Goal: Complete application form: Complete application form

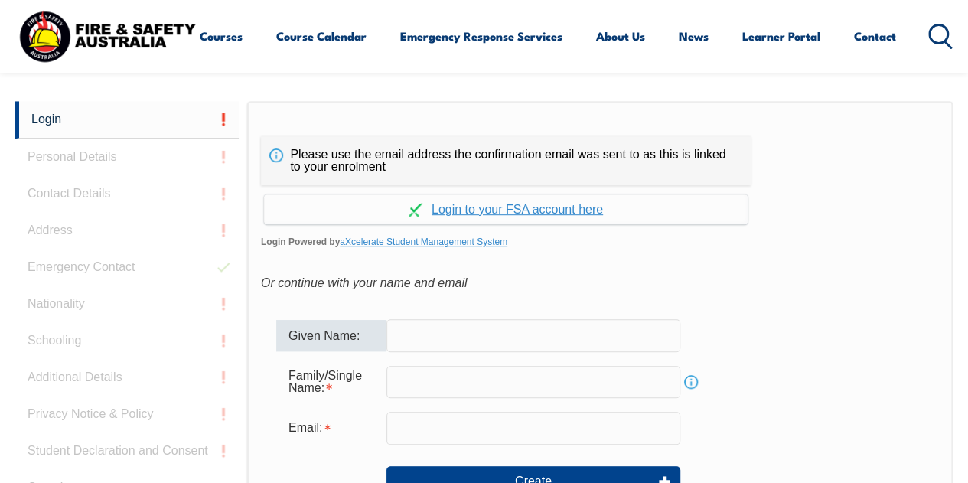
click at [444, 327] on input "text" at bounding box center [533, 335] width 294 height 32
type input "[PERSON_NAME]"
type input "[PERSON_NAME][EMAIL_ADDRESS][DOMAIN_NAME]"
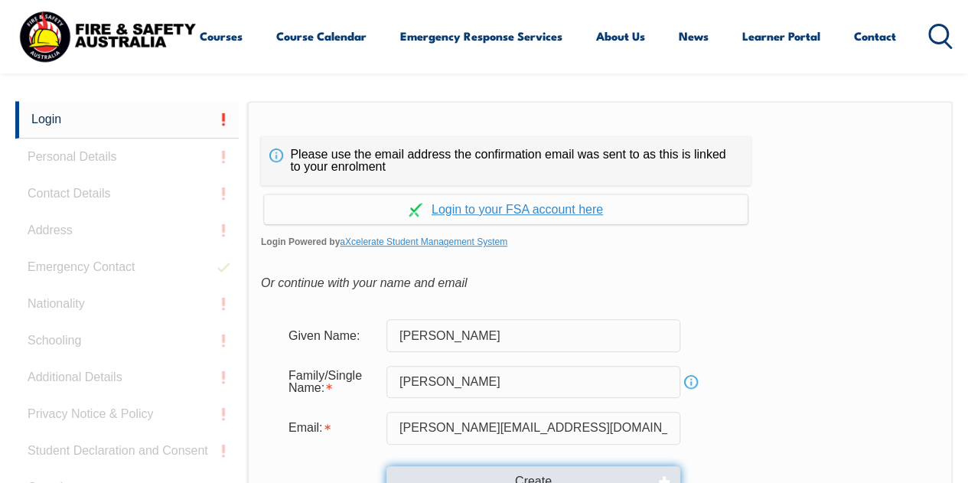
click at [552, 474] on button "Create" at bounding box center [533, 481] width 294 height 31
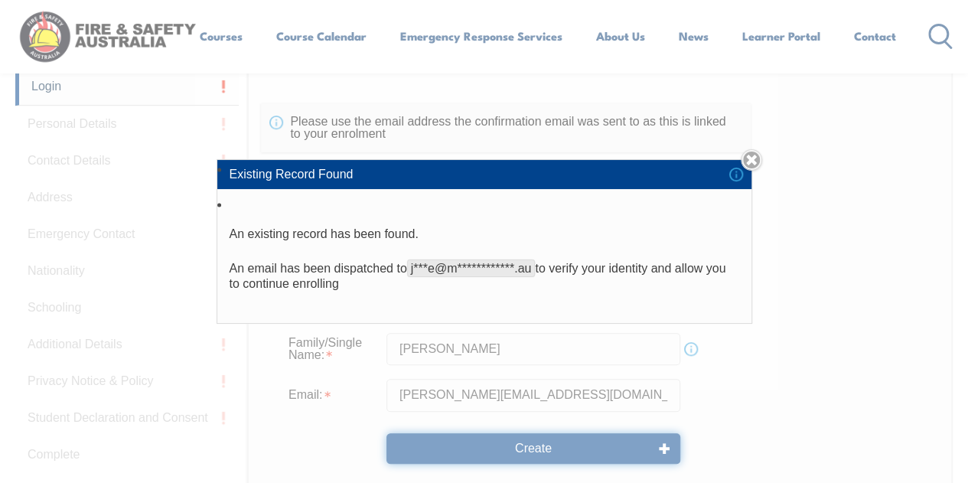
scroll to position [423, 0]
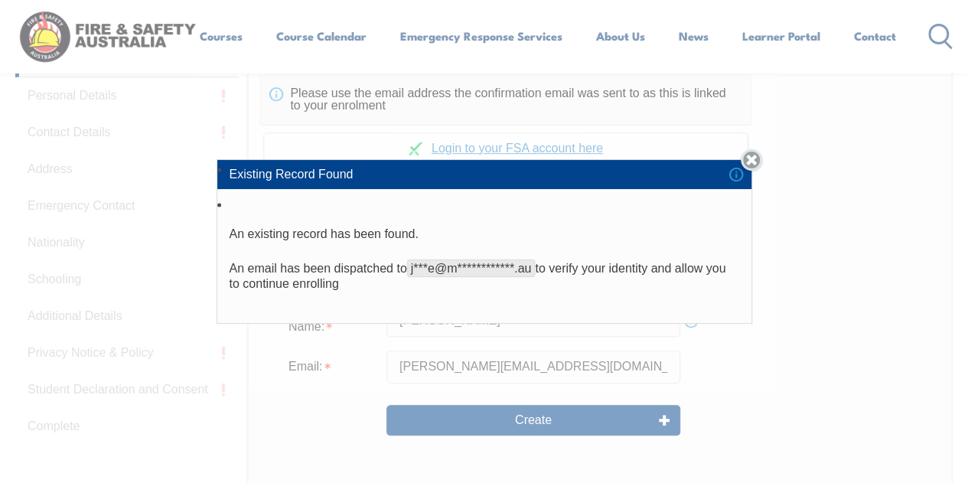
click at [756, 160] on link "Close" at bounding box center [750, 159] width 21 height 21
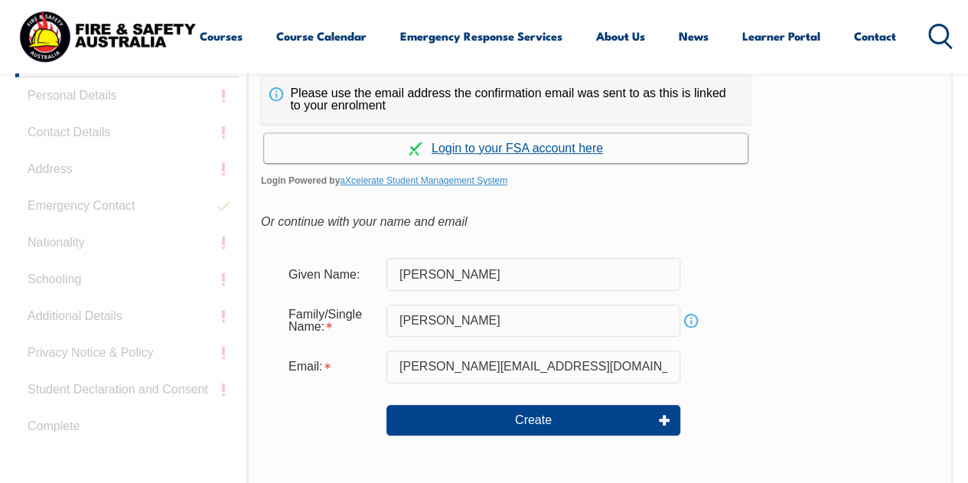
click at [576, 149] on link "Continue with aXcelerate" at bounding box center [505, 148] width 483 height 30
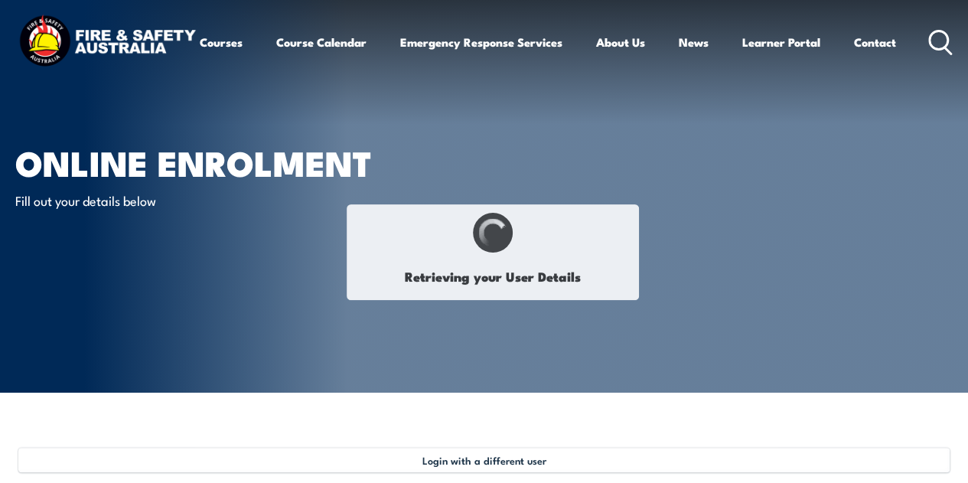
type input "jamie"
type input "DeBono"
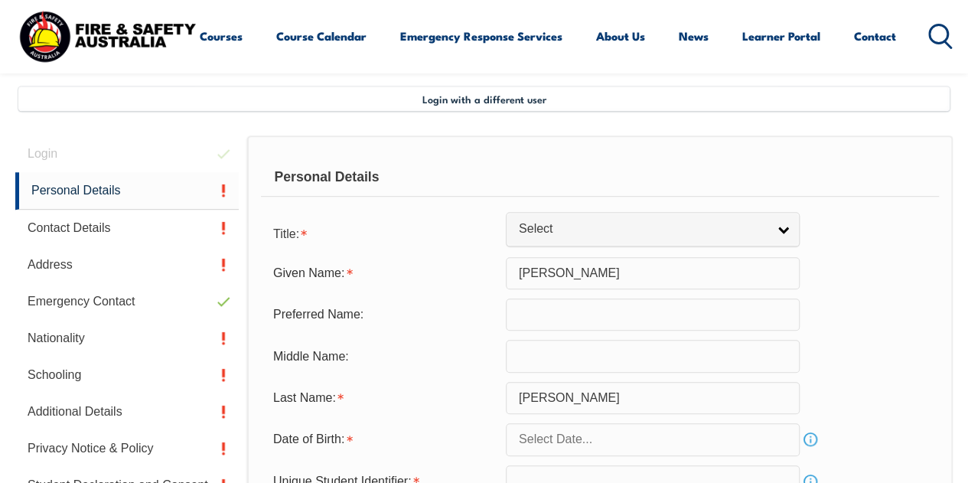
scroll to position [371, 0]
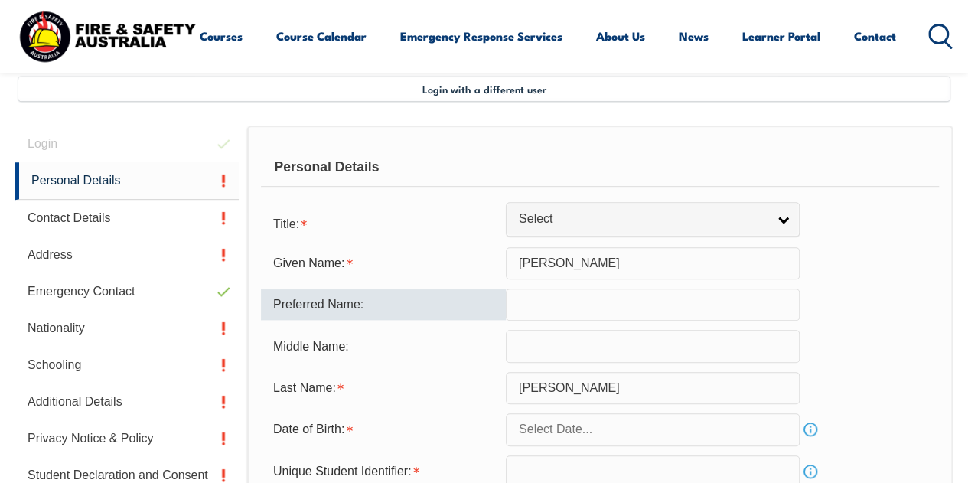
click at [527, 300] on input "text" at bounding box center [653, 304] width 294 height 32
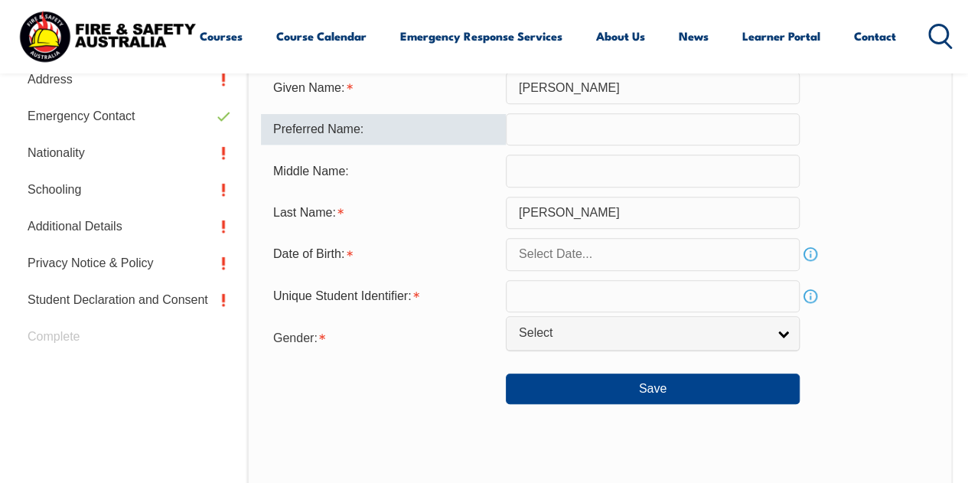
scroll to position [555, 0]
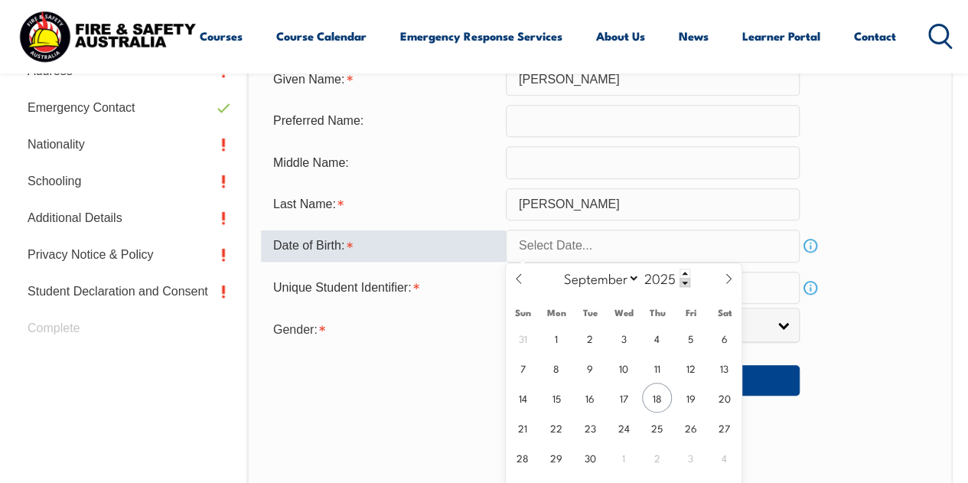
click at [667, 244] on input "text" at bounding box center [653, 245] width 294 height 32
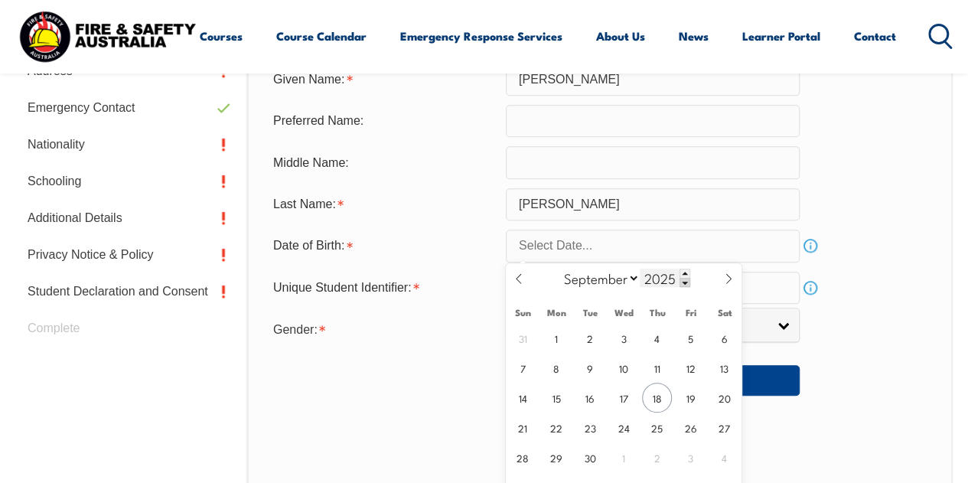
click at [681, 281] on span at bounding box center [684, 282] width 11 height 9
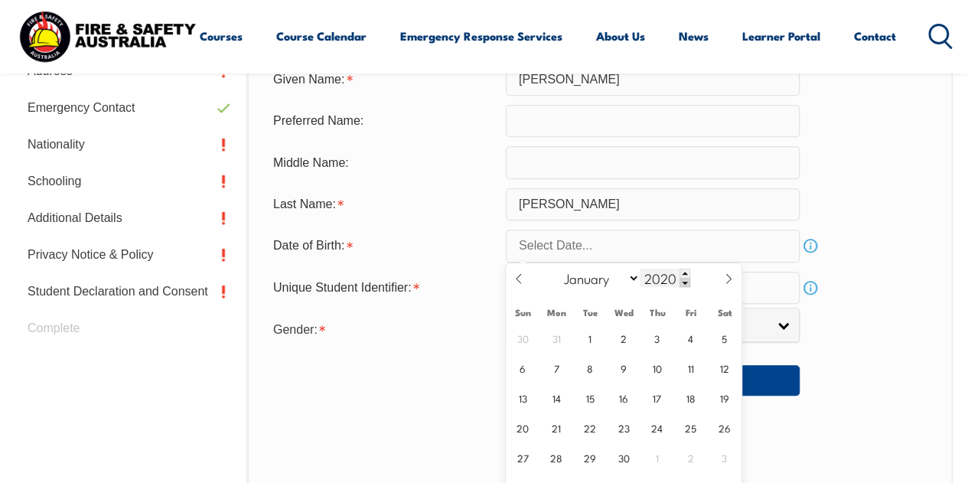
click at [681, 281] on span at bounding box center [684, 282] width 11 height 9
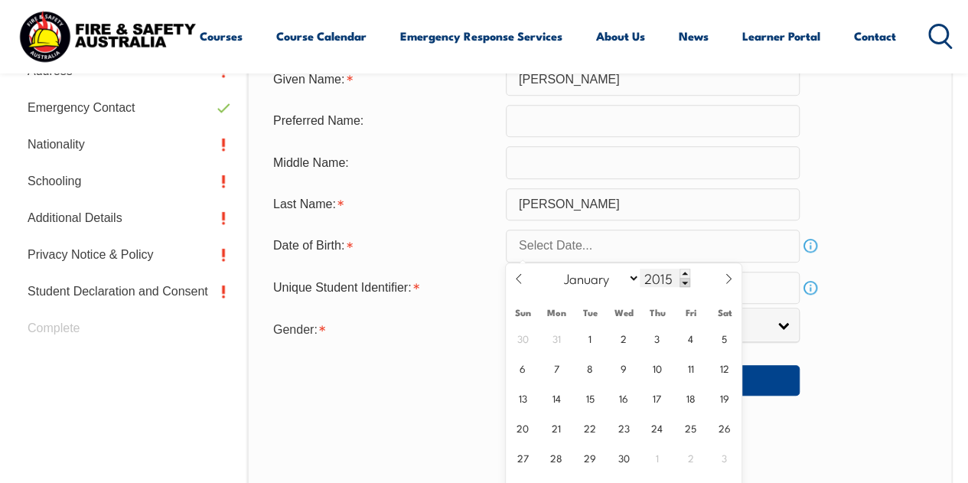
click at [681, 281] on span at bounding box center [684, 282] width 11 height 9
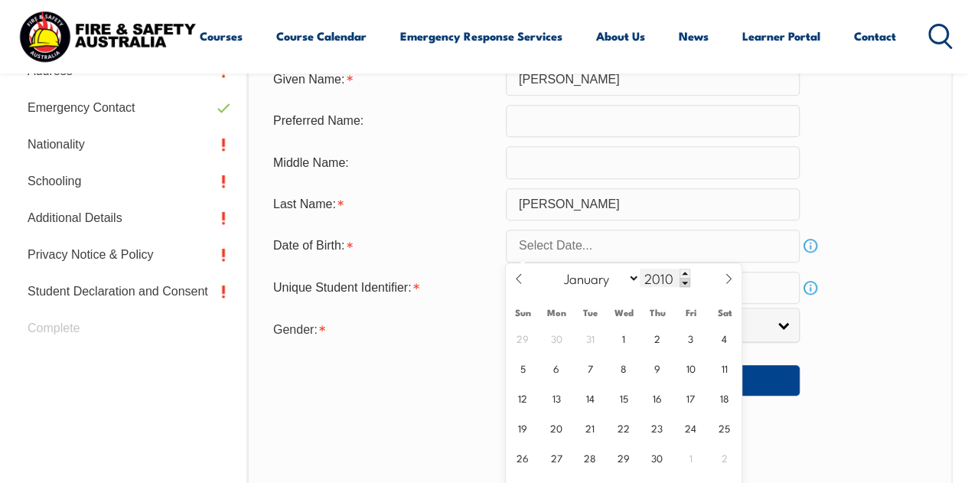
click at [681, 281] on span at bounding box center [684, 282] width 11 height 9
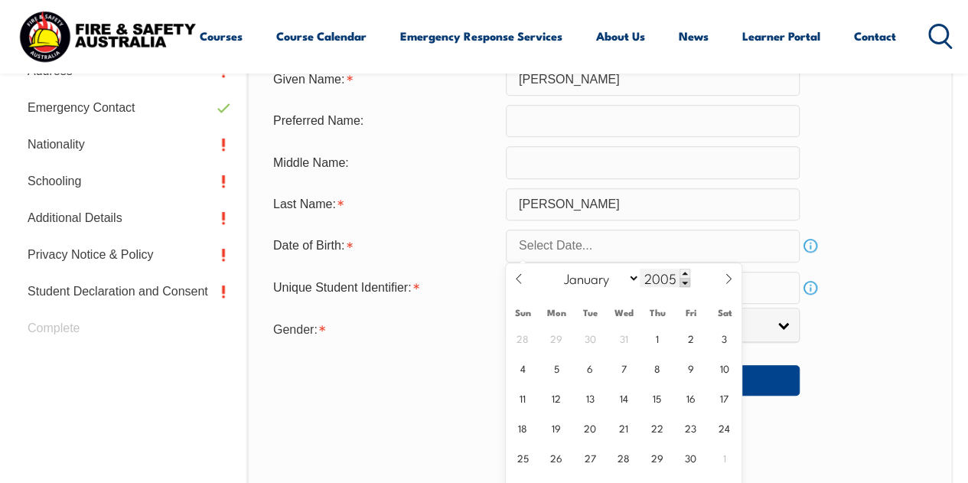
click at [681, 281] on span at bounding box center [684, 282] width 11 height 9
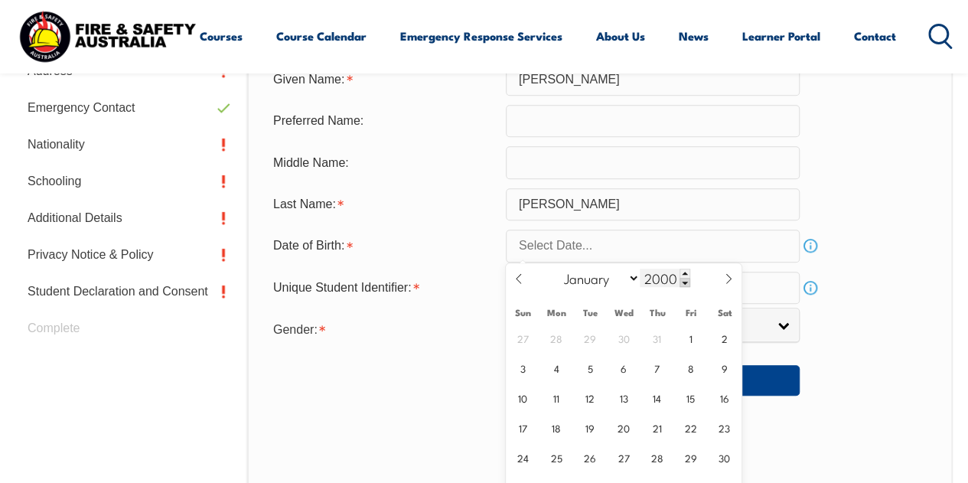
click at [681, 281] on span at bounding box center [684, 282] width 11 height 9
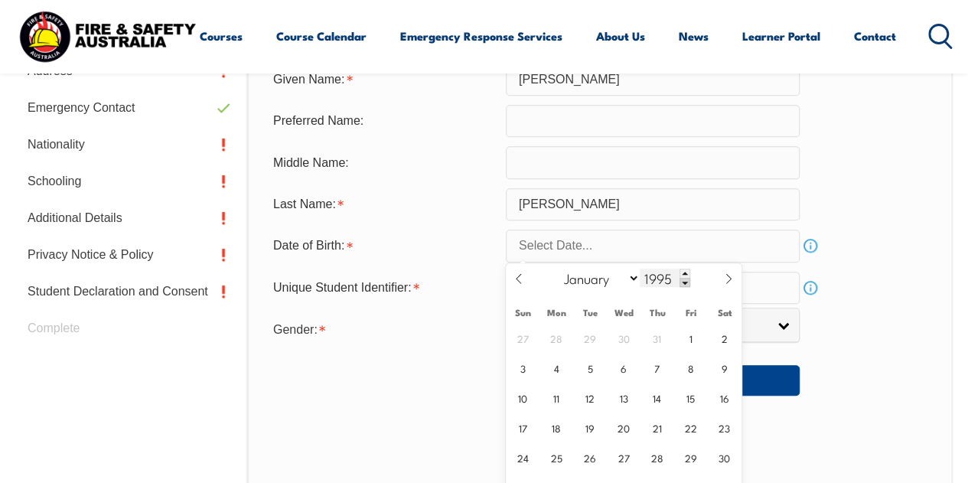
click at [681, 281] on span at bounding box center [684, 282] width 11 height 9
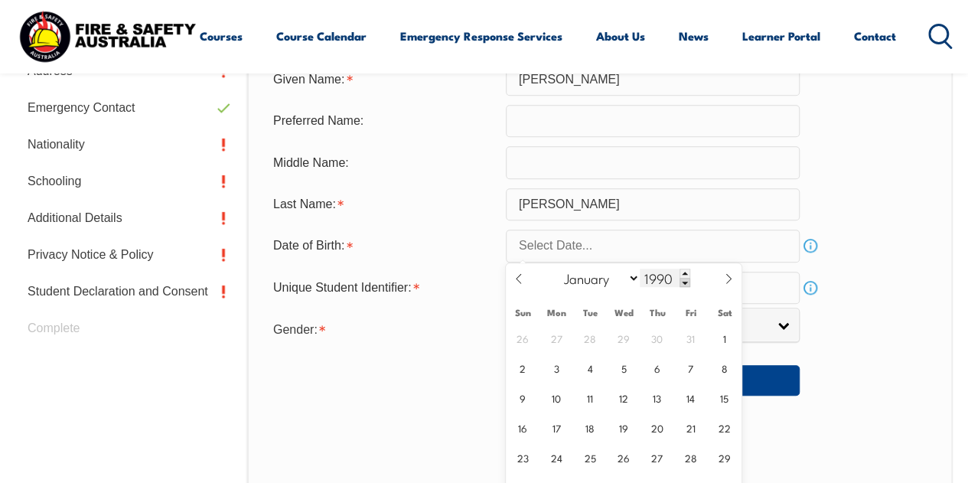
click at [681, 281] on span at bounding box center [684, 282] width 11 height 9
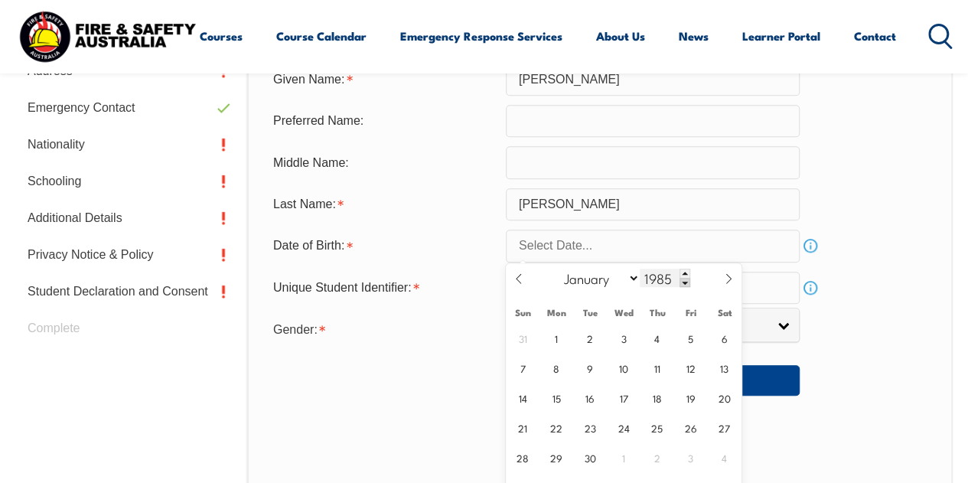
click at [681, 281] on span at bounding box center [684, 282] width 11 height 9
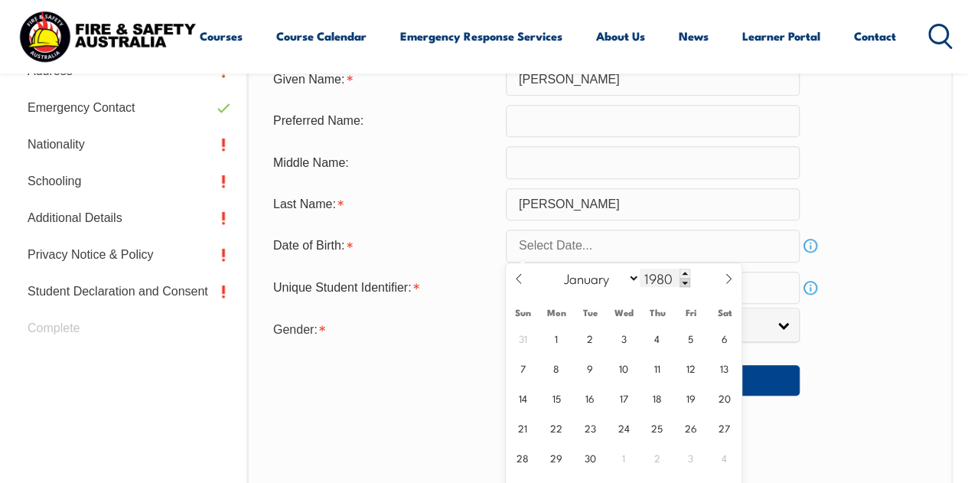
click at [681, 281] on span at bounding box center [684, 282] width 11 height 9
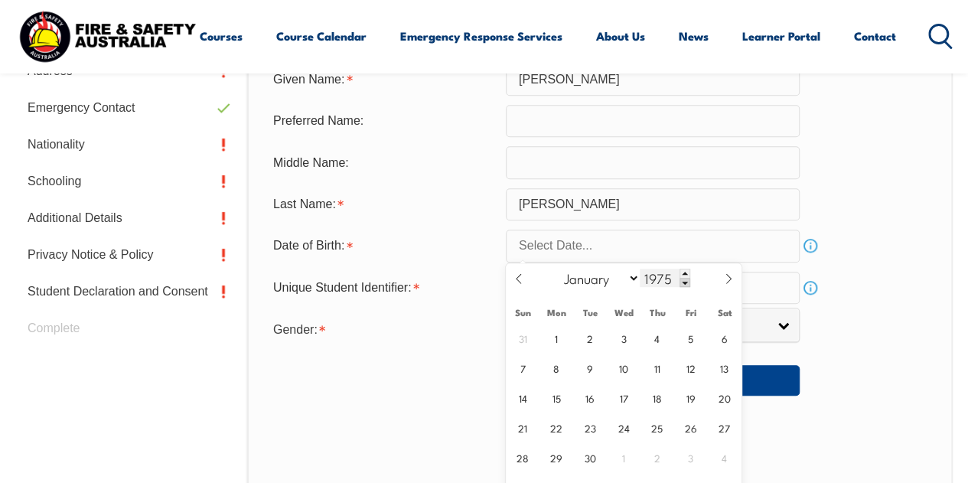
click at [681, 281] on span at bounding box center [684, 282] width 11 height 9
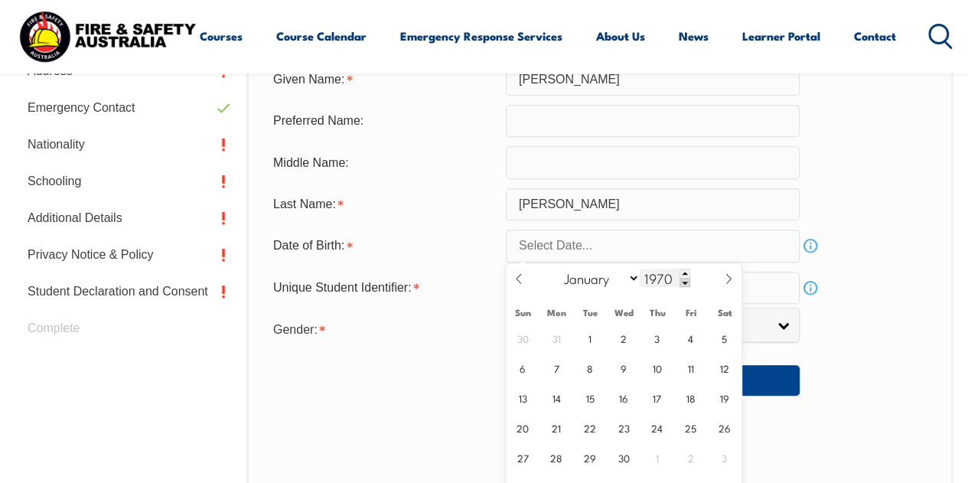
click at [681, 281] on span at bounding box center [684, 282] width 11 height 9
click at [683, 272] on span at bounding box center [684, 272] width 11 height 9
type input "1969"
click at [517, 282] on icon at bounding box center [518, 278] width 11 height 11
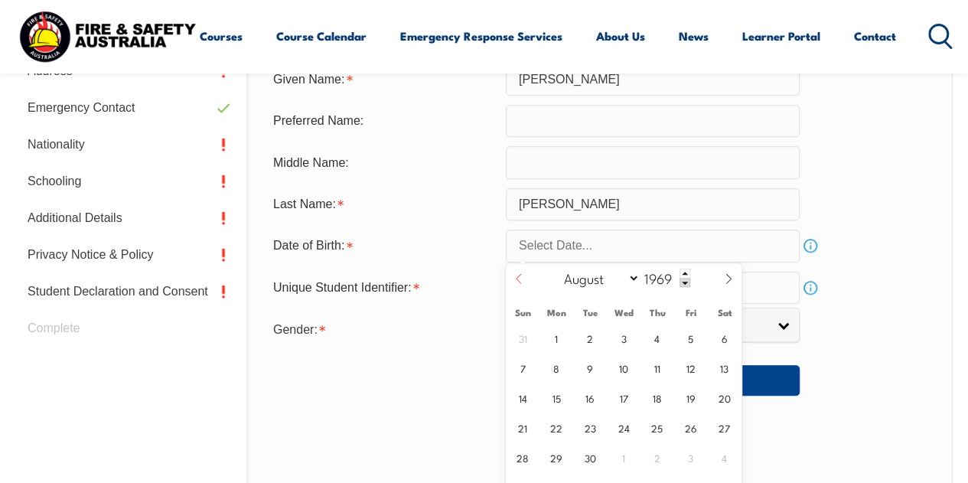
click at [517, 282] on icon at bounding box center [518, 278] width 11 height 11
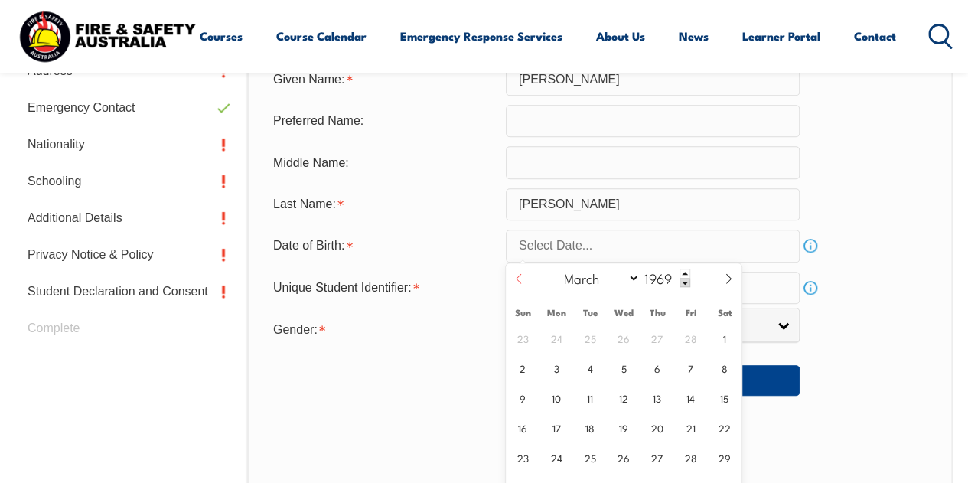
click at [517, 282] on icon at bounding box center [518, 278] width 11 height 11
select select "0"
